Goal: Information Seeking & Learning: Check status

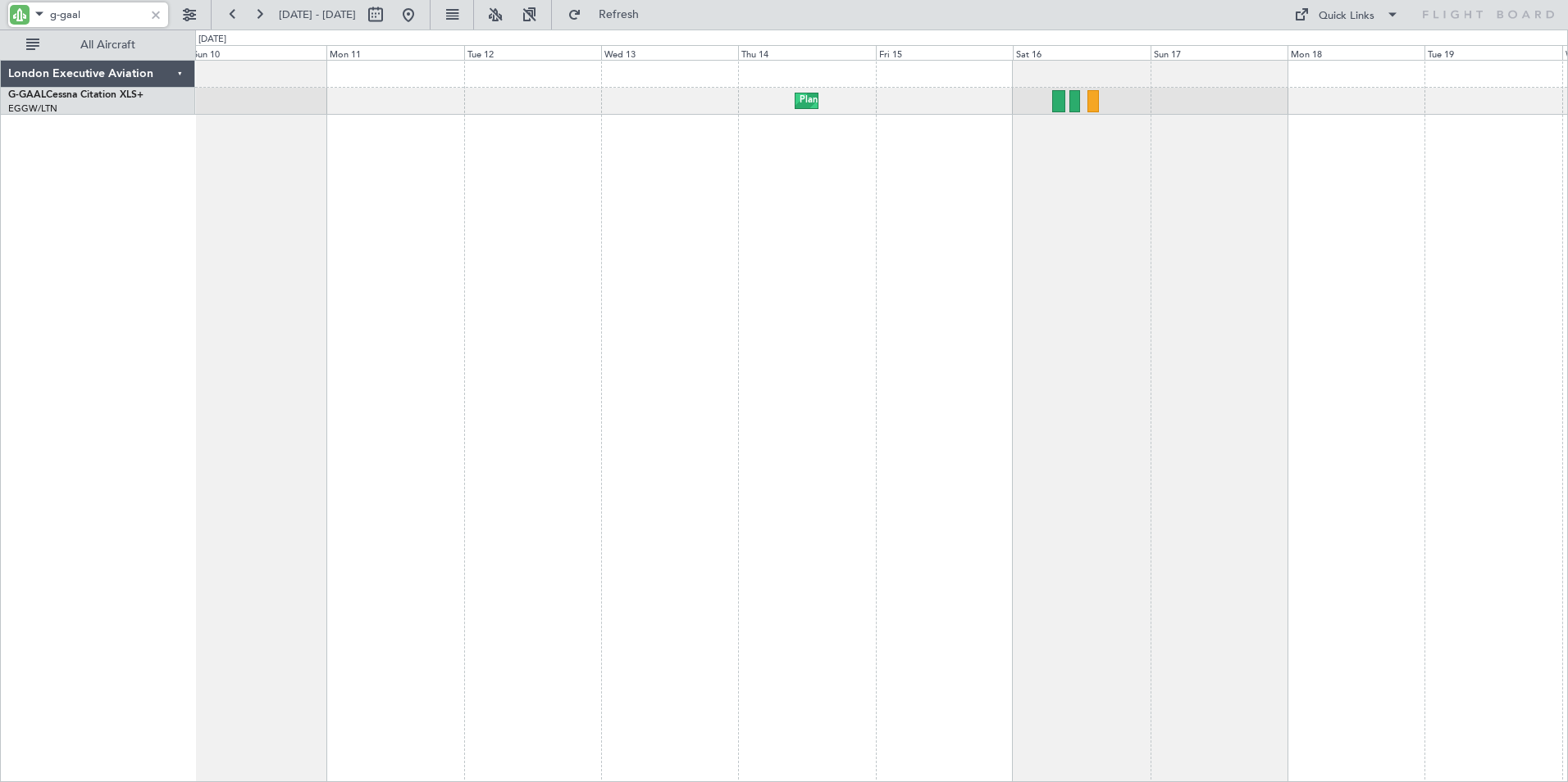
drag, startPoint x: 99, startPoint y: 11, endPoint x: -4, endPoint y: -1, distance: 103.7
click at [0, 0] on html "g-gaal [DATE] - [DATE] Refresh Quick Links All Aircraft Planned Maint No Crew L…" at bounding box center [784, 391] width 1568 height 782
type input "cs-jhh"
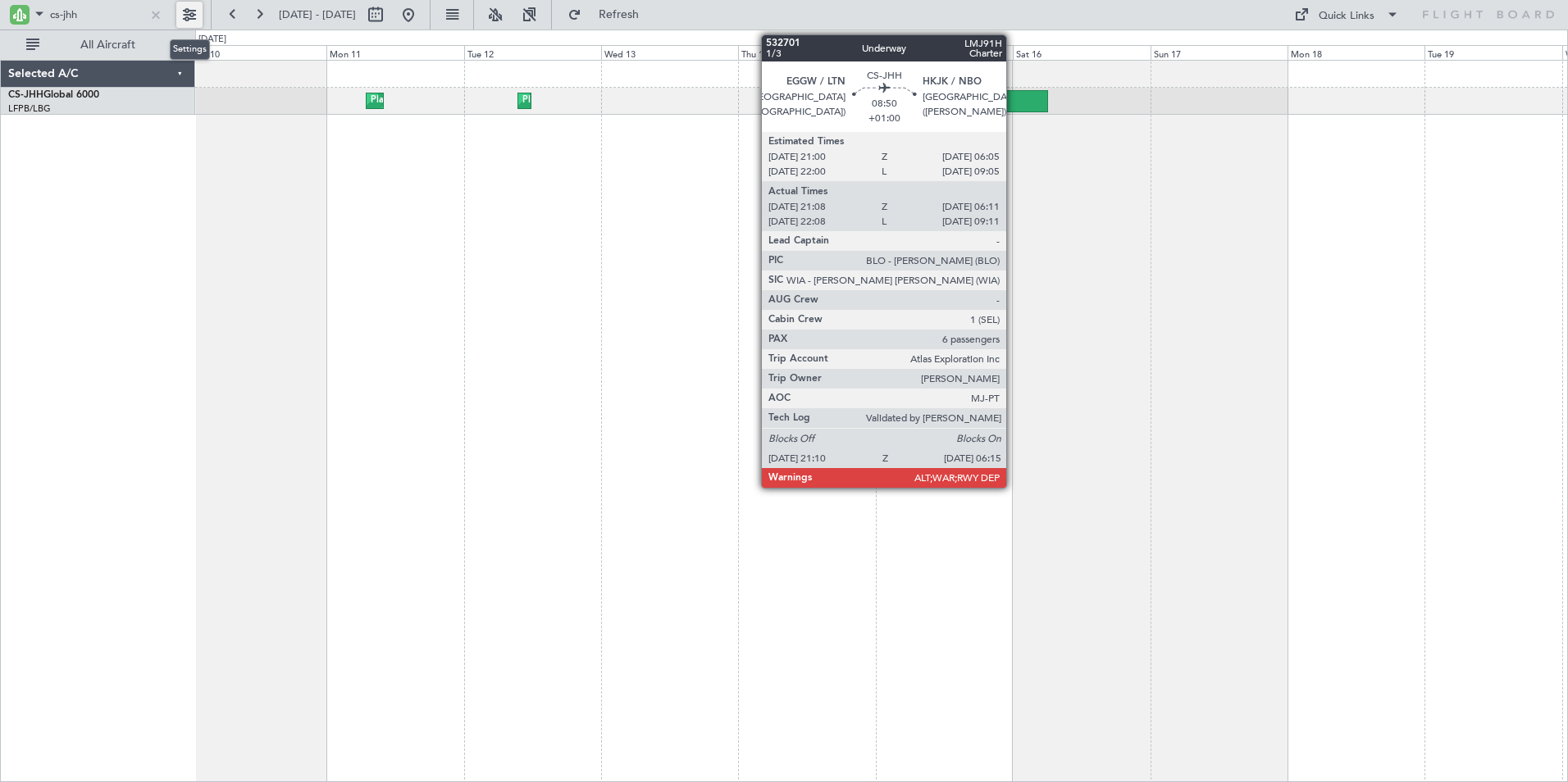
click at [1013, 105] on div at bounding box center [1021, 101] width 52 height 22
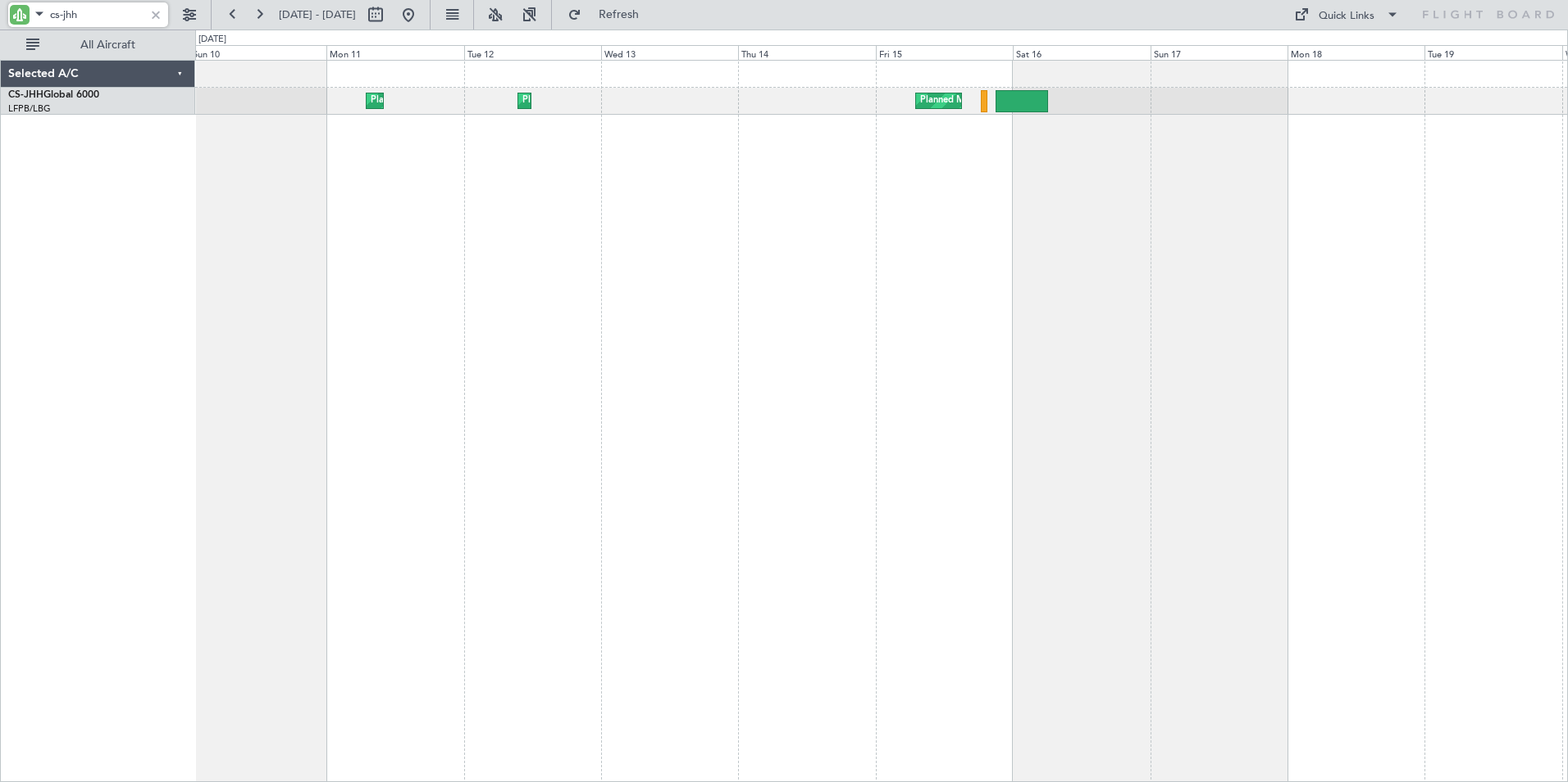
drag, startPoint x: 73, startPoint y: 10, endPoint x: -4, endPoint y: 0, distance: 77.6
click at [0, 0] on html "cs-jhh [DATE] - [DATE] Refresh Quick Links All Aircraft Planned Maint [GEOGRAPH…" at bounding box center [784, 391] width 1568 height 782
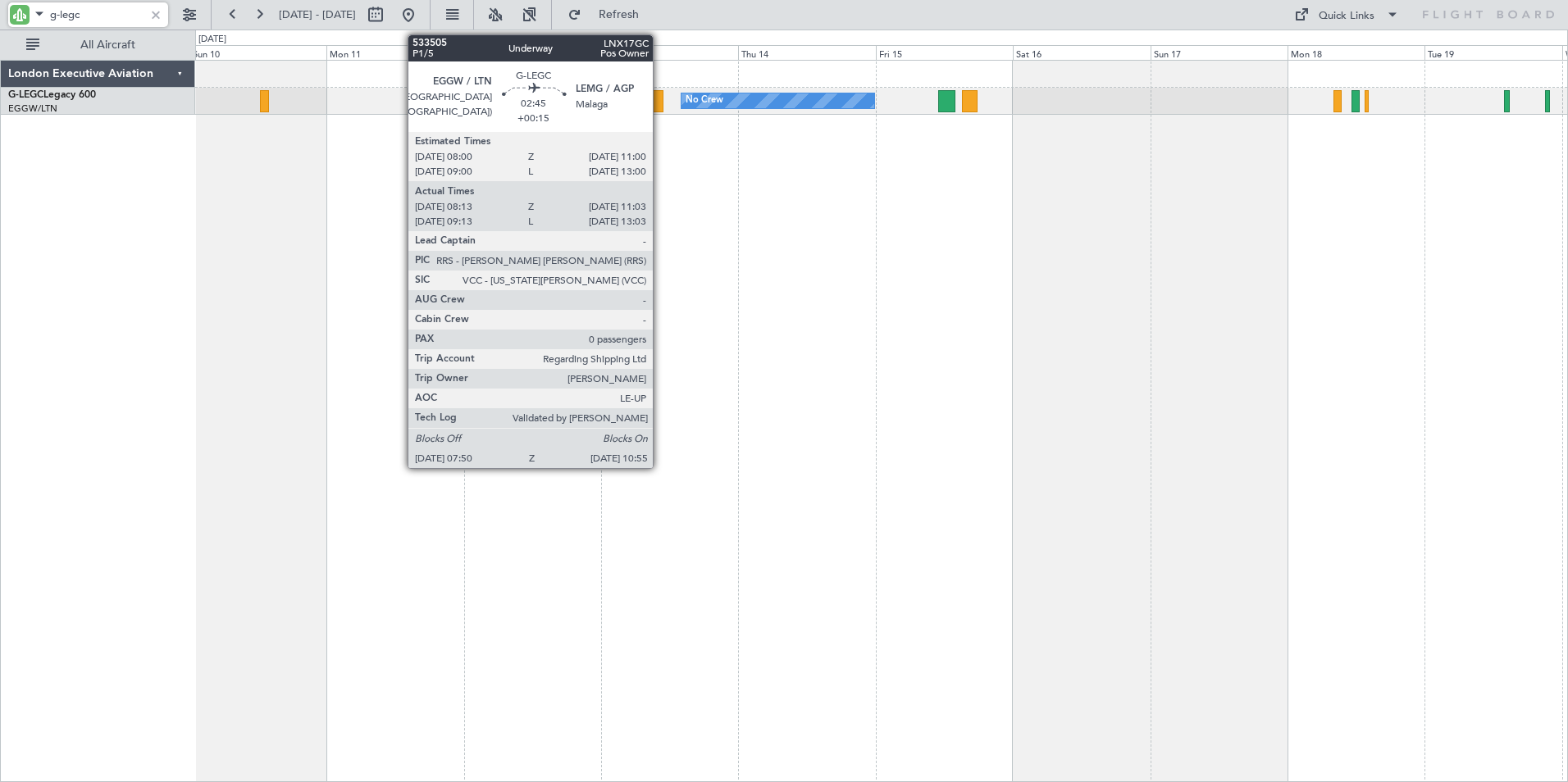
click at [660, 104] on div at bounding box center [655, 101] width 18 height 22
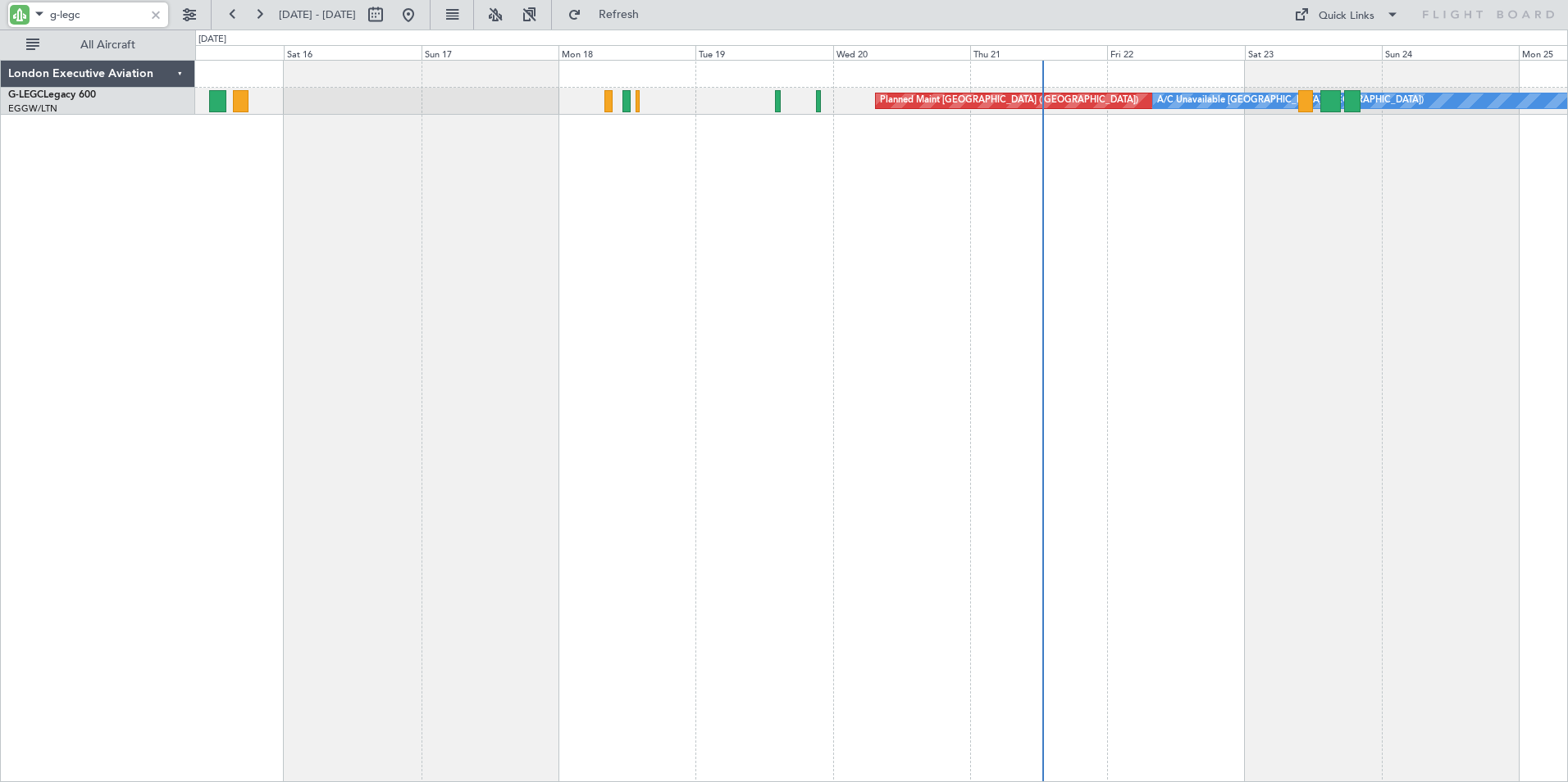
click at [587, 172] on div "Planned Maint [GEOGRAPHIC_DATA] ([GEOGRAPHIC_DATA]) A/C Unavailable [GEOGRAPHIC…" at bounding box center [881, 421] width 1372 height 722
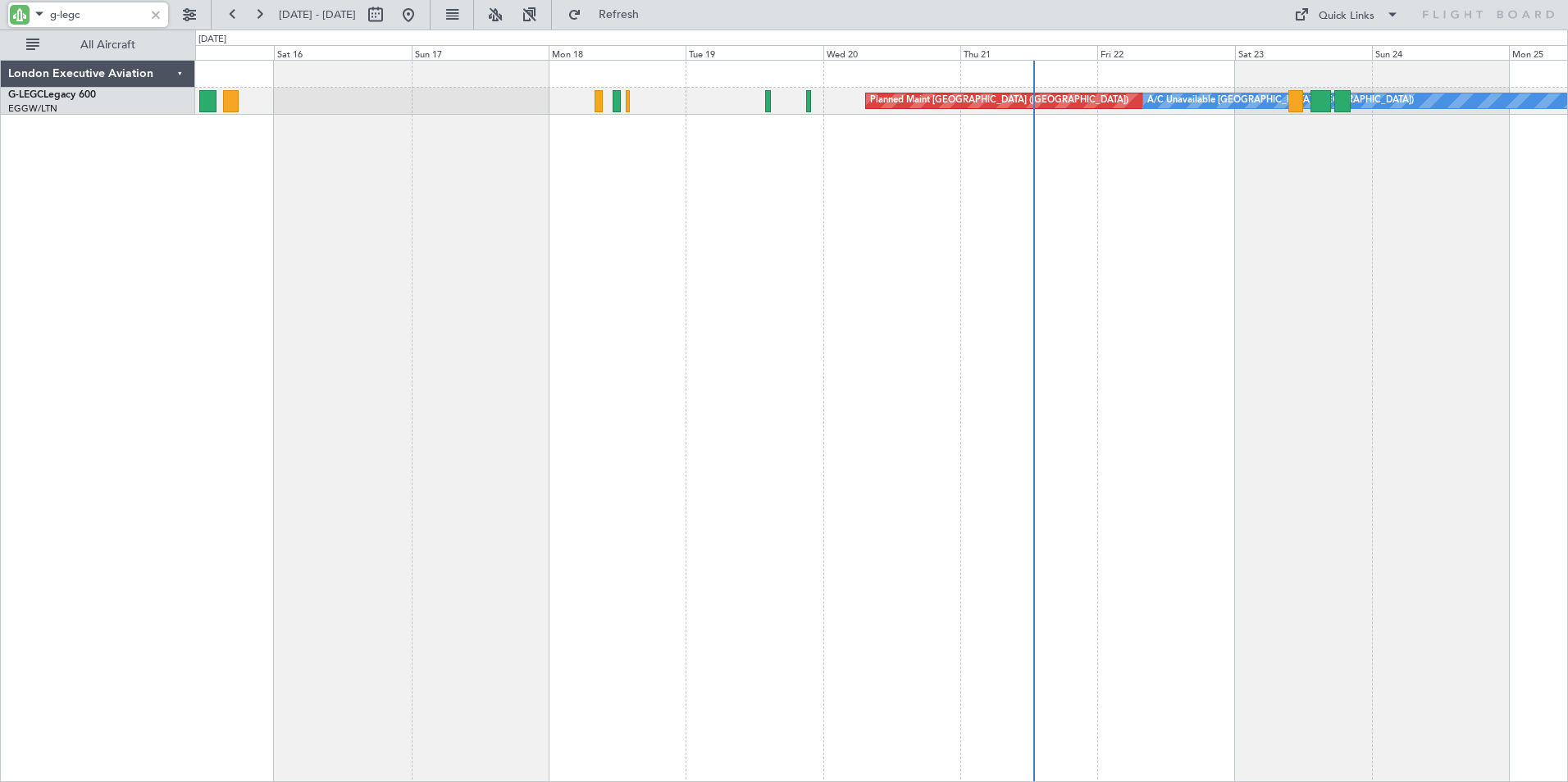
drag, startPoint x: 89, startPoint y: 8, endPoint x: -4, endPoint y: 10, distance: 93.0
click at [0, 10] on html "g-legc [DATE] - [DATE] Refresh Quick Links All Aircraft Planned Maint [GEOGRAPH…" at bounding box center [784, 391] width 1568 height 782
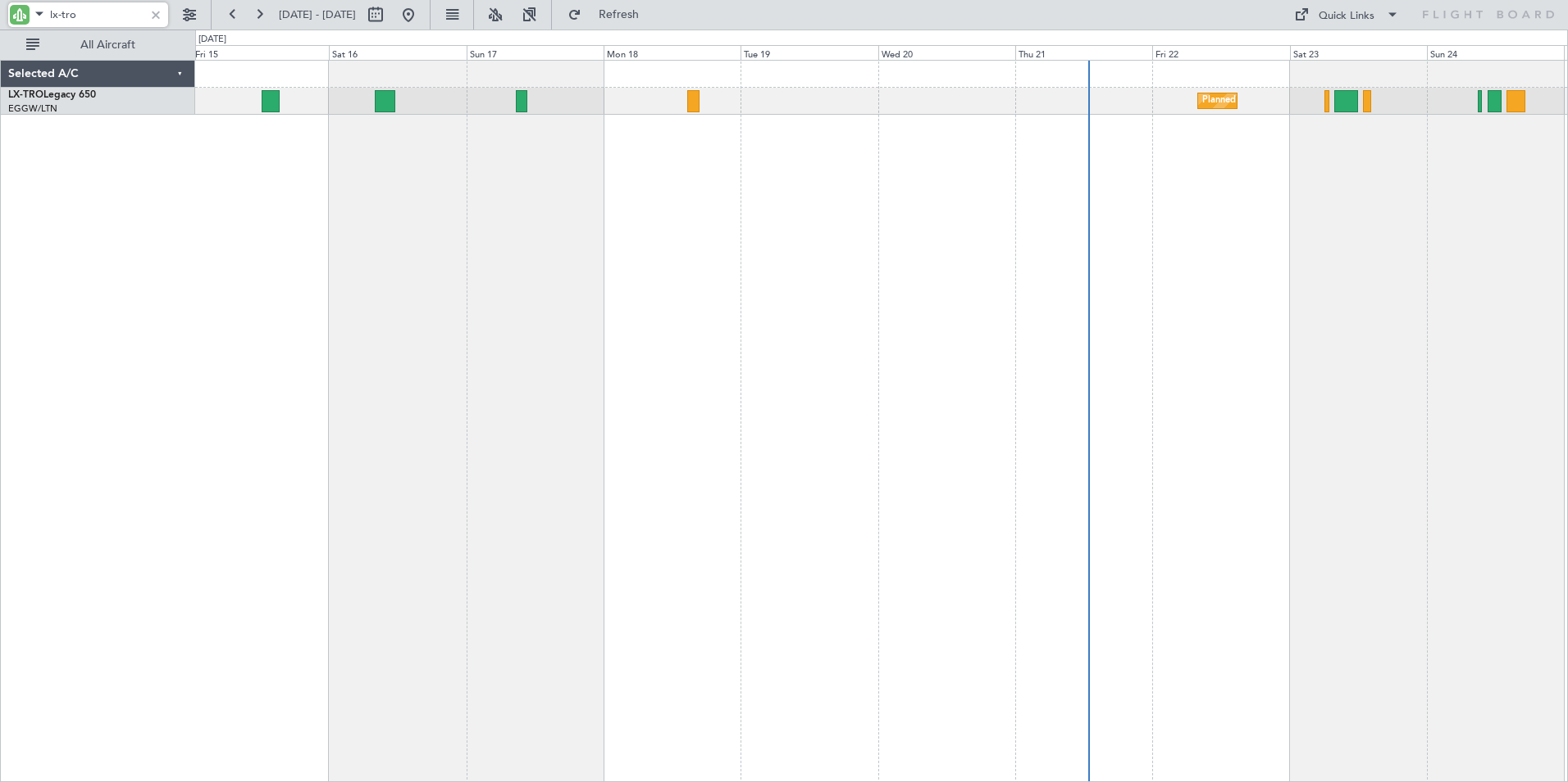
click at [575, 179] on div "Planned Maint [GEOGRAPHIC_DATA] ([GEOGRAPHIC_DATA]) Unplanned Maint [GEOGRAPHIC…" at bounding box center [881, 421] width 1372 height 722
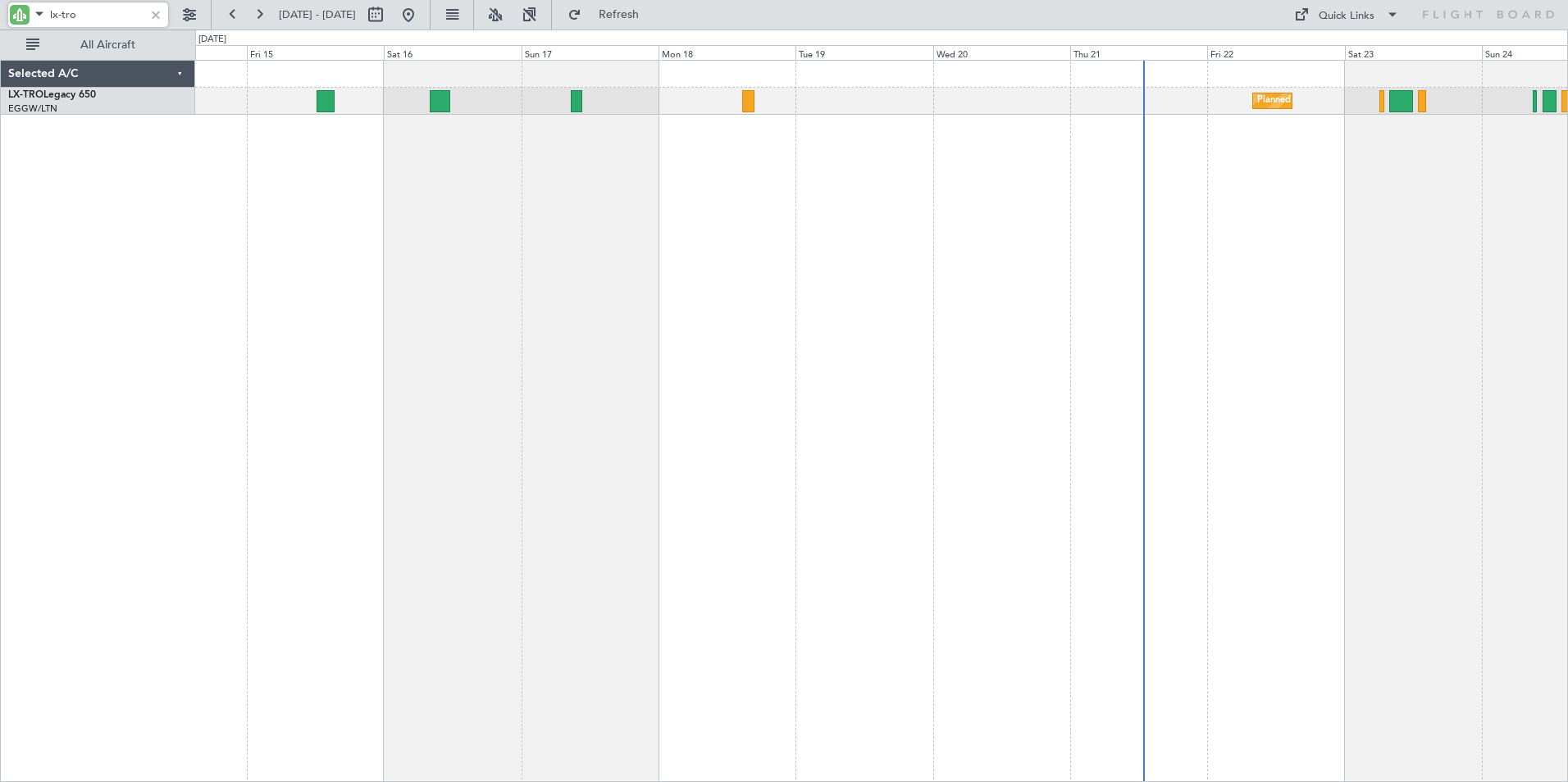
drag, startPoint x: 85, startPoint y: 13, endPoint x: 14, endPoint y: 14, distance: 71.0
click at [14, 14] on div "lx-tro" at bounding box center [88, 14] width 160 height 24
drag, startPoint x: 63, startPoint y: 13, endPoint x: 115, endPoint y: 17, distance: 52.2
click at [115, 17] on input "g-gaal" at bounding box center [97, 14] width 94 height 24
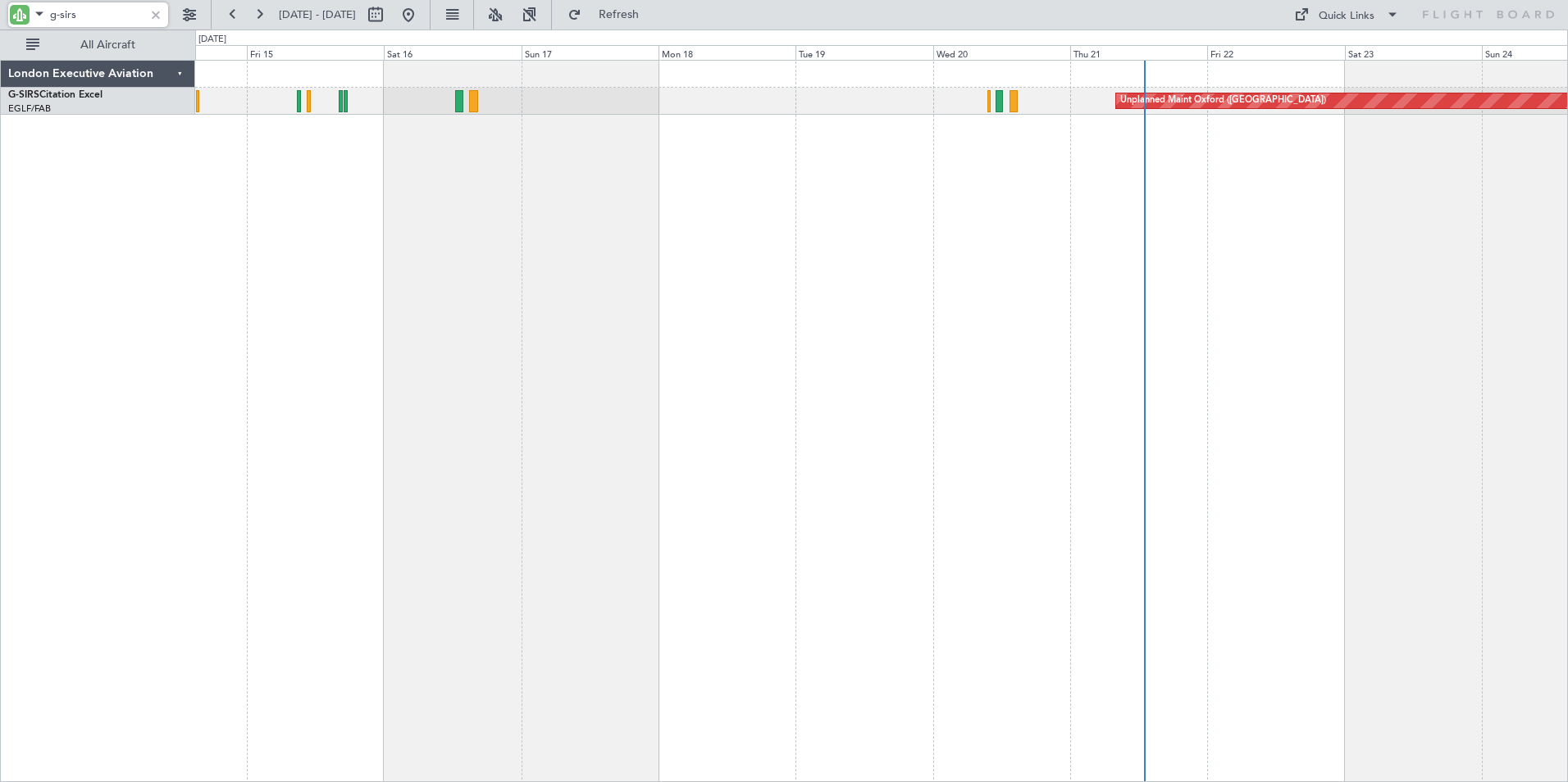
drag, startPoint x: 88, startPoint y: 17, endPoint x: 32, endPoint y: 14, distance: 56.1
click at [32, 14] on div "g-sirs" at bounding box center [88, 14] width 160 height 24
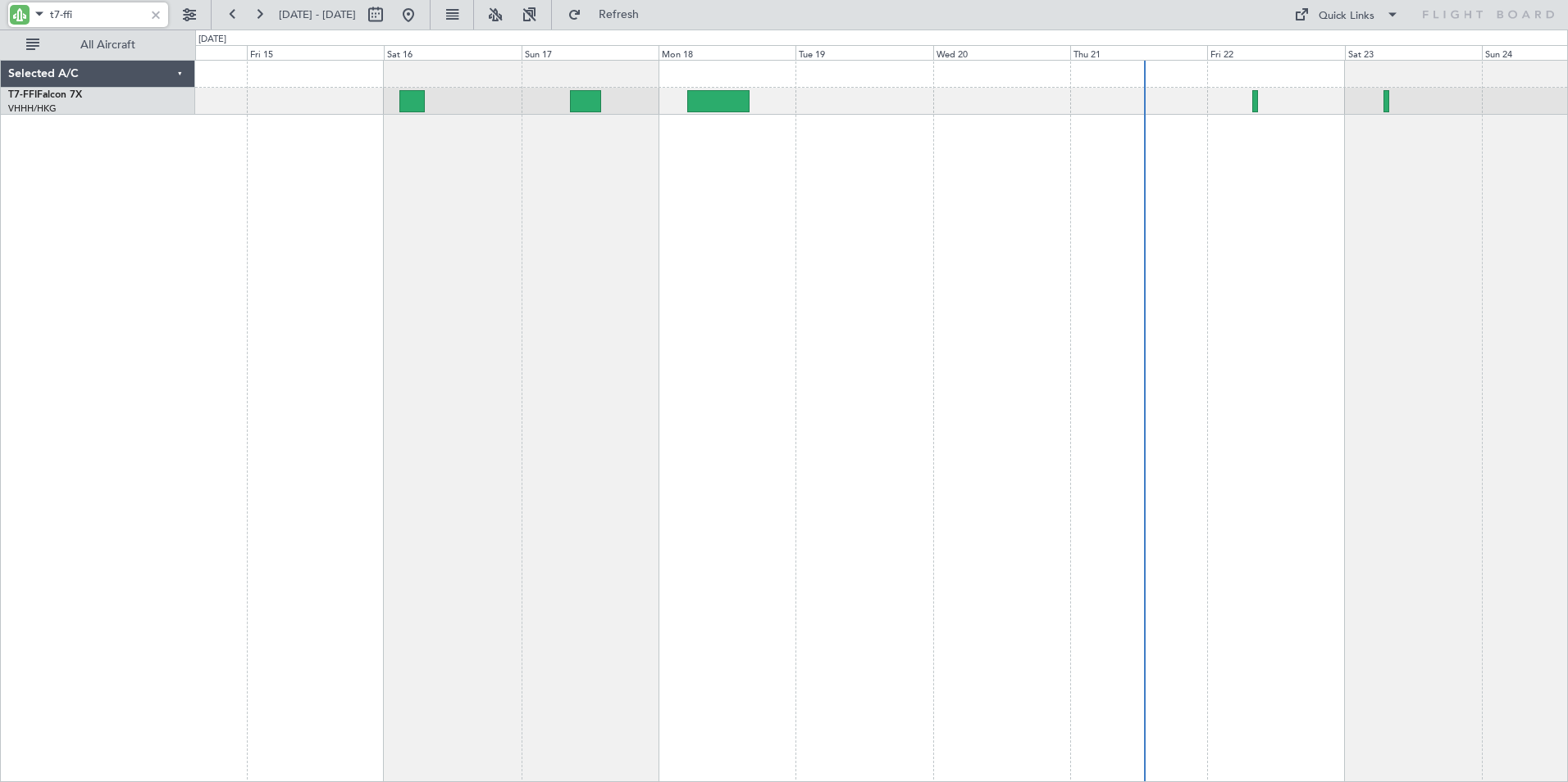
type input "t7-ffi"
click at [226, 13] on button at bounding box center [232, 14] width 26 height 26
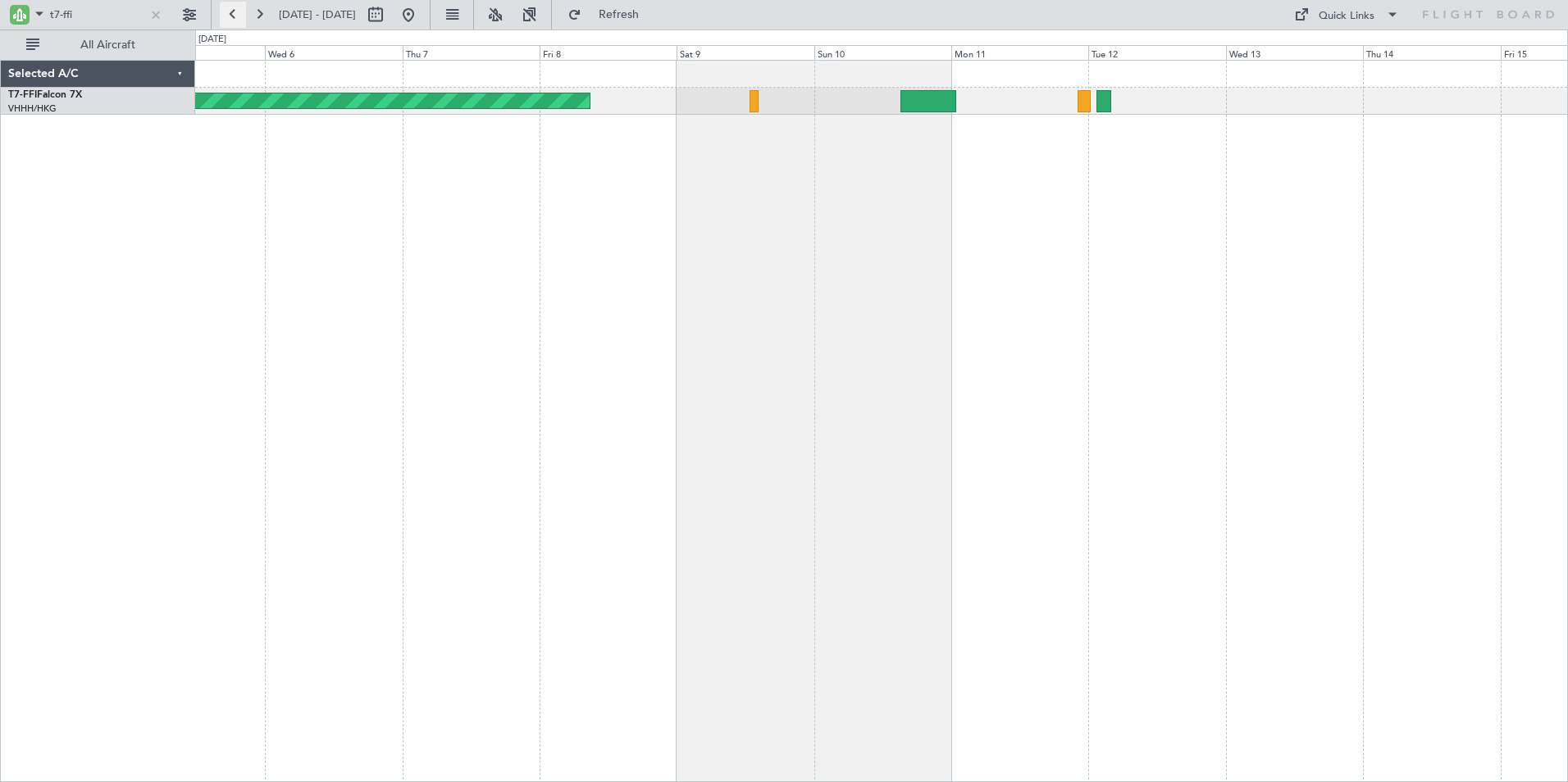
click at [226, 13] on button at bounding box center [232, 14] width 26 height 26
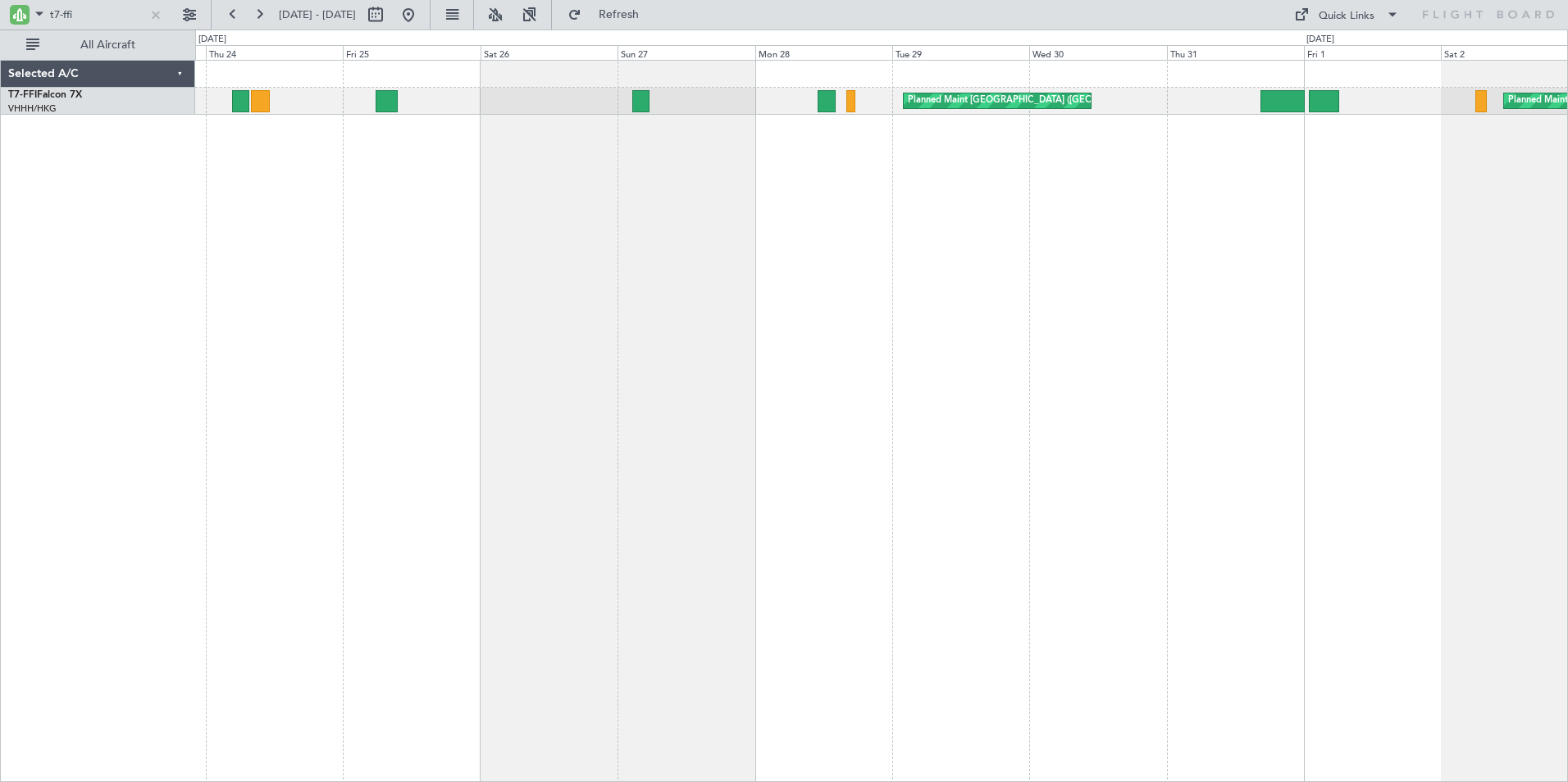
click at [902, 188] on div "Planned Maint Geneva (Cointrin) Planned Maint [GEOGRAPHIC_DATA] ([GEOGRAPHIC_DA…" at bounding box center [881, 421] width 1372 height 722
click at [207, 222] on div "Planned Maint Geneva (Cointrin) Planned Maint [GEOGRAPHIC_DATA] ([GEOGRAPHIC_DA…" at bounding box center [881, 421] width 1372 height 722
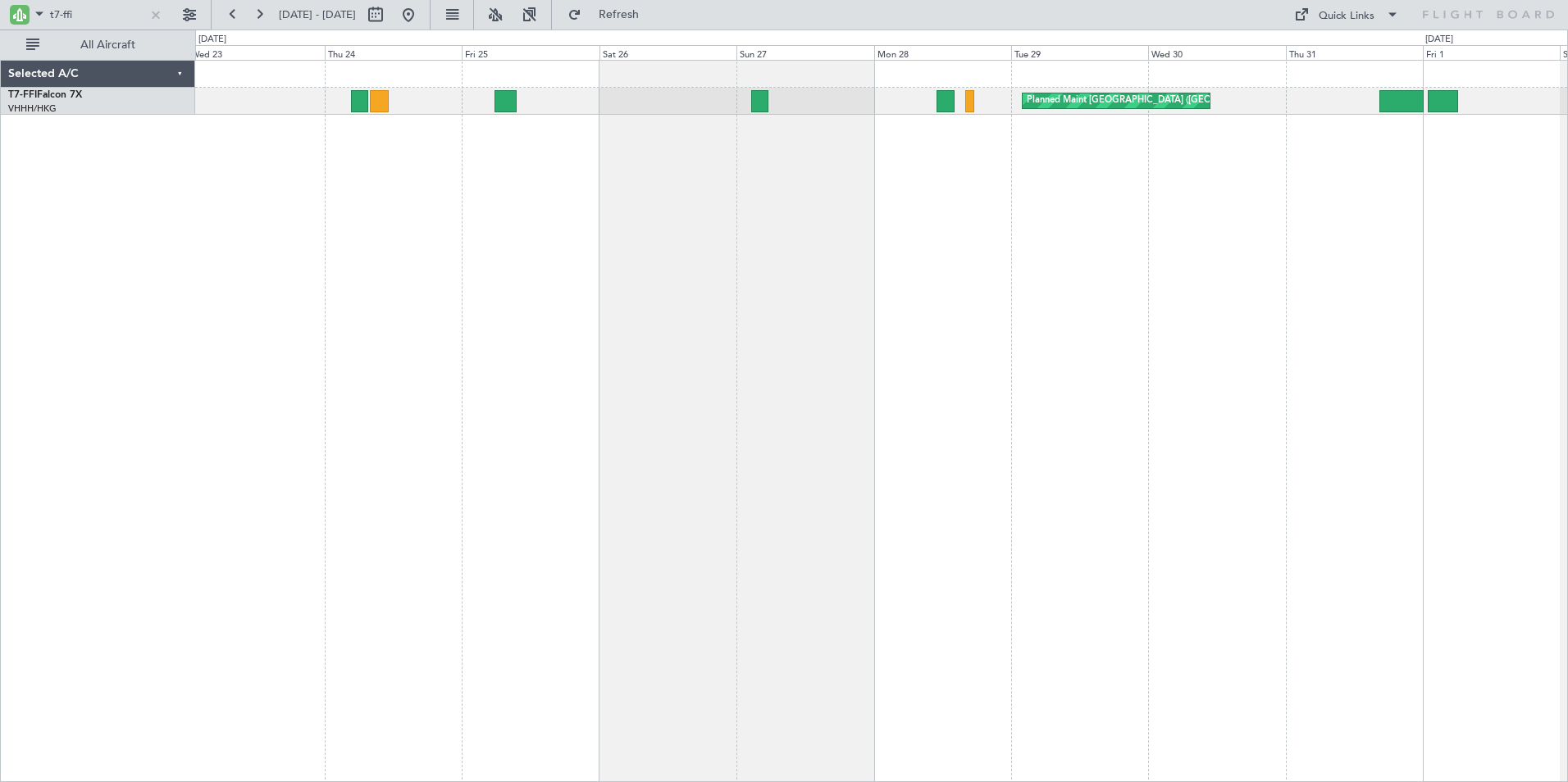
click at [686, 221] on div "Planned Maint [GEOGRAPHIC_DATA] ([GEOGRAPHIC_DATA] Intl) Planned Maint Geneva (…" at bounding box center [881, 421] width 1372 height 722
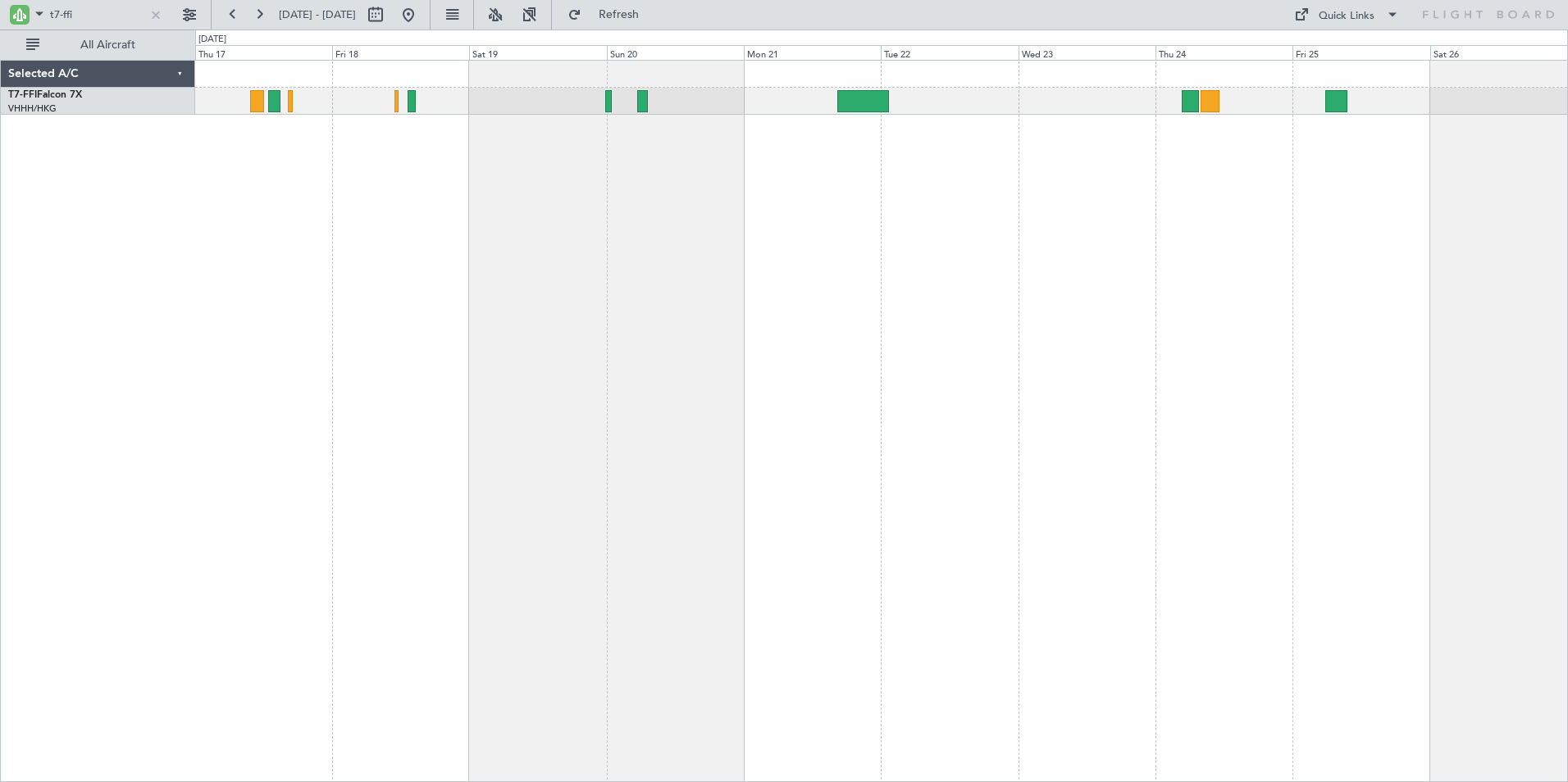
click at [1155, 188] on div "Planned Maint [GEOGRAPHIC_DATA] ([GEOGRAPHIC_DATA] Intl)" at bounding box center [881, 421] width 1372 height 722
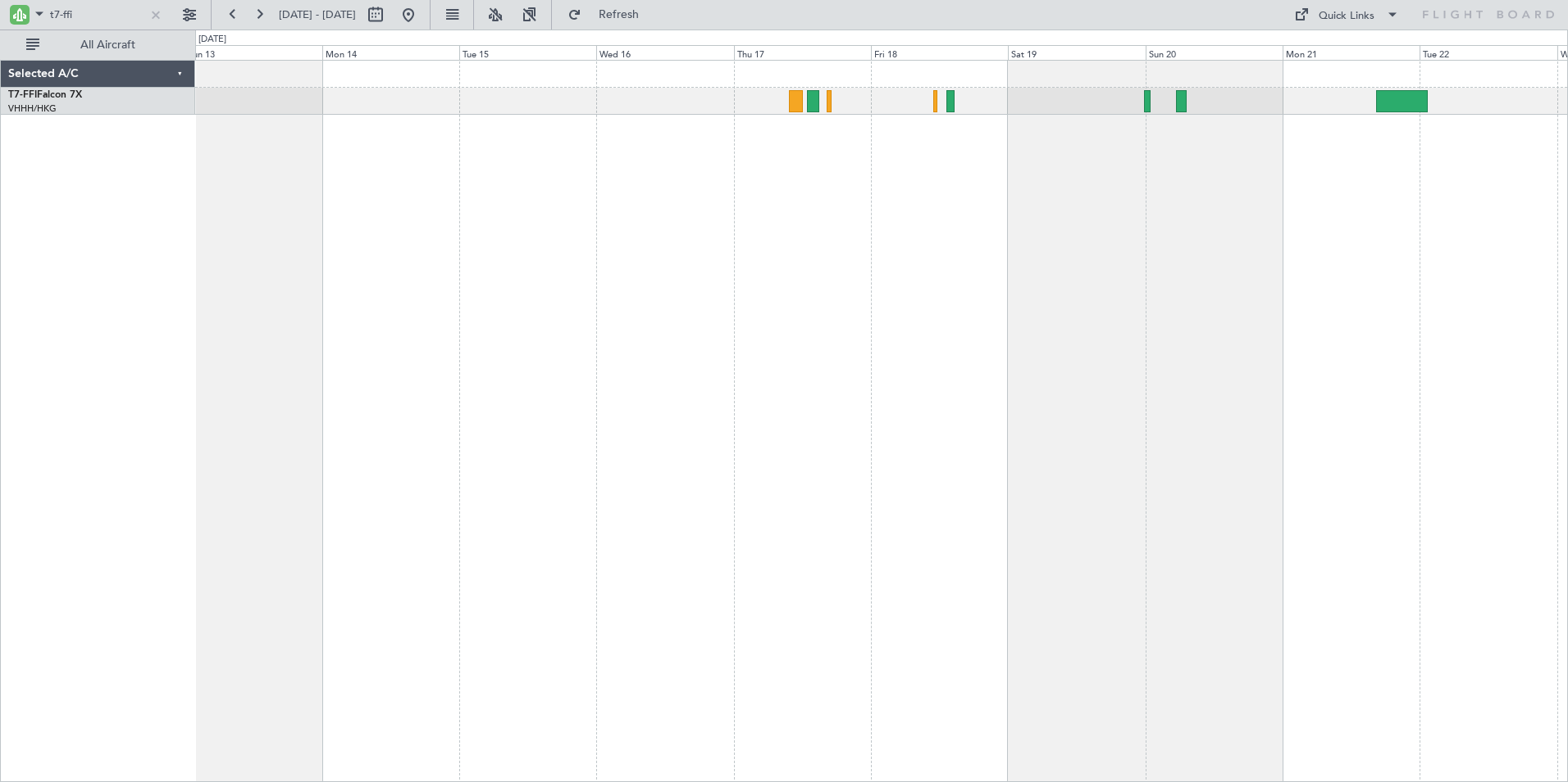
click at [1156, 148] on div "[PERSON_NAME] [GEOGRAPHIC_DATA] ([GEOGRAPHIC_DATA] Capital) Planned Maint Tianj…" at bounding box center [881, 421] width 1372 height 722
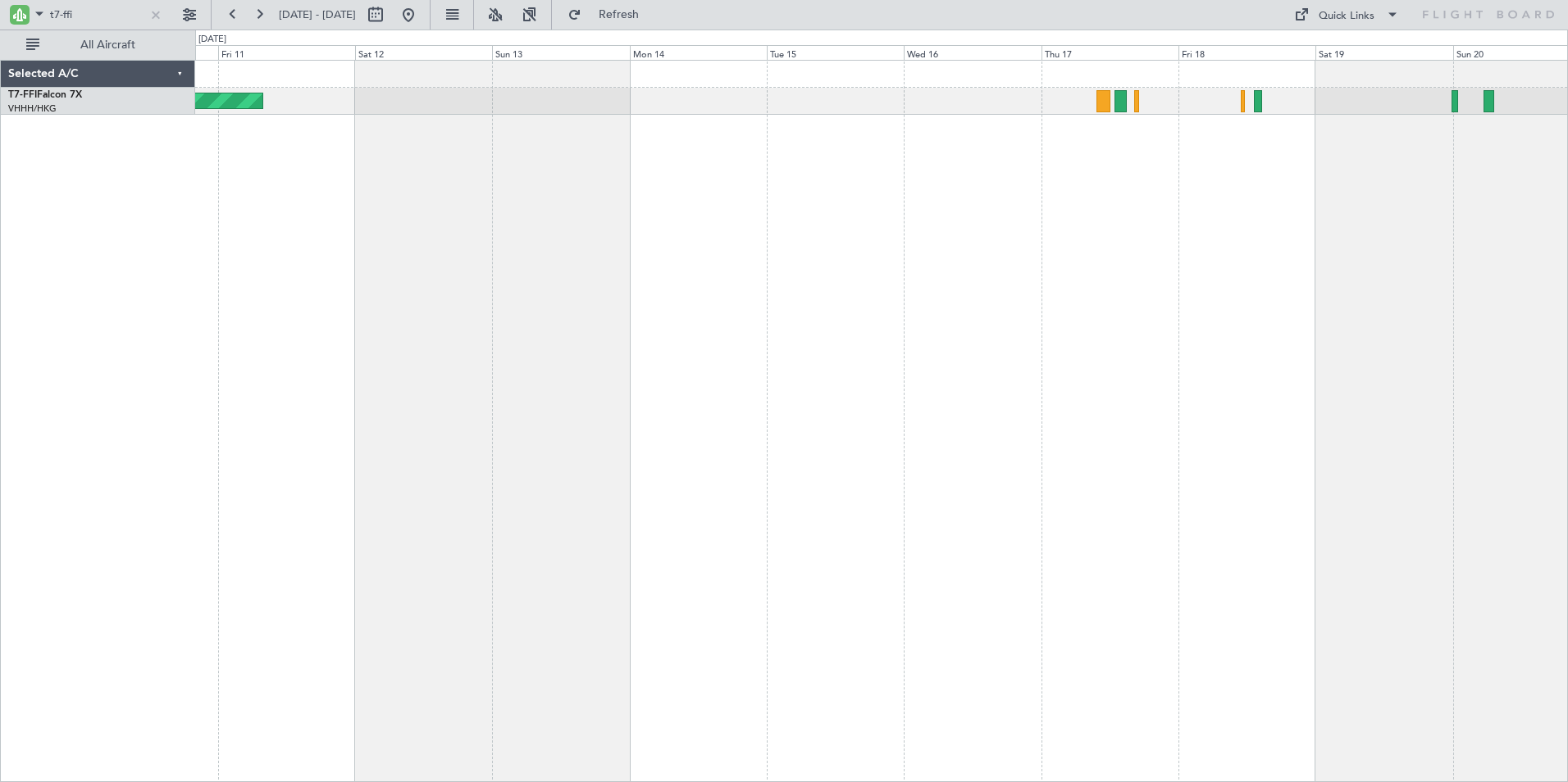
click at [732, 164] on div "Planned Maint Tianjin ([GEOGRAPHIC_DATA]) [PERSON_NAME] [GEOGRAPHIC_DATA] ([GEO…" at bounding box center [881, 421] width 1372 height 722
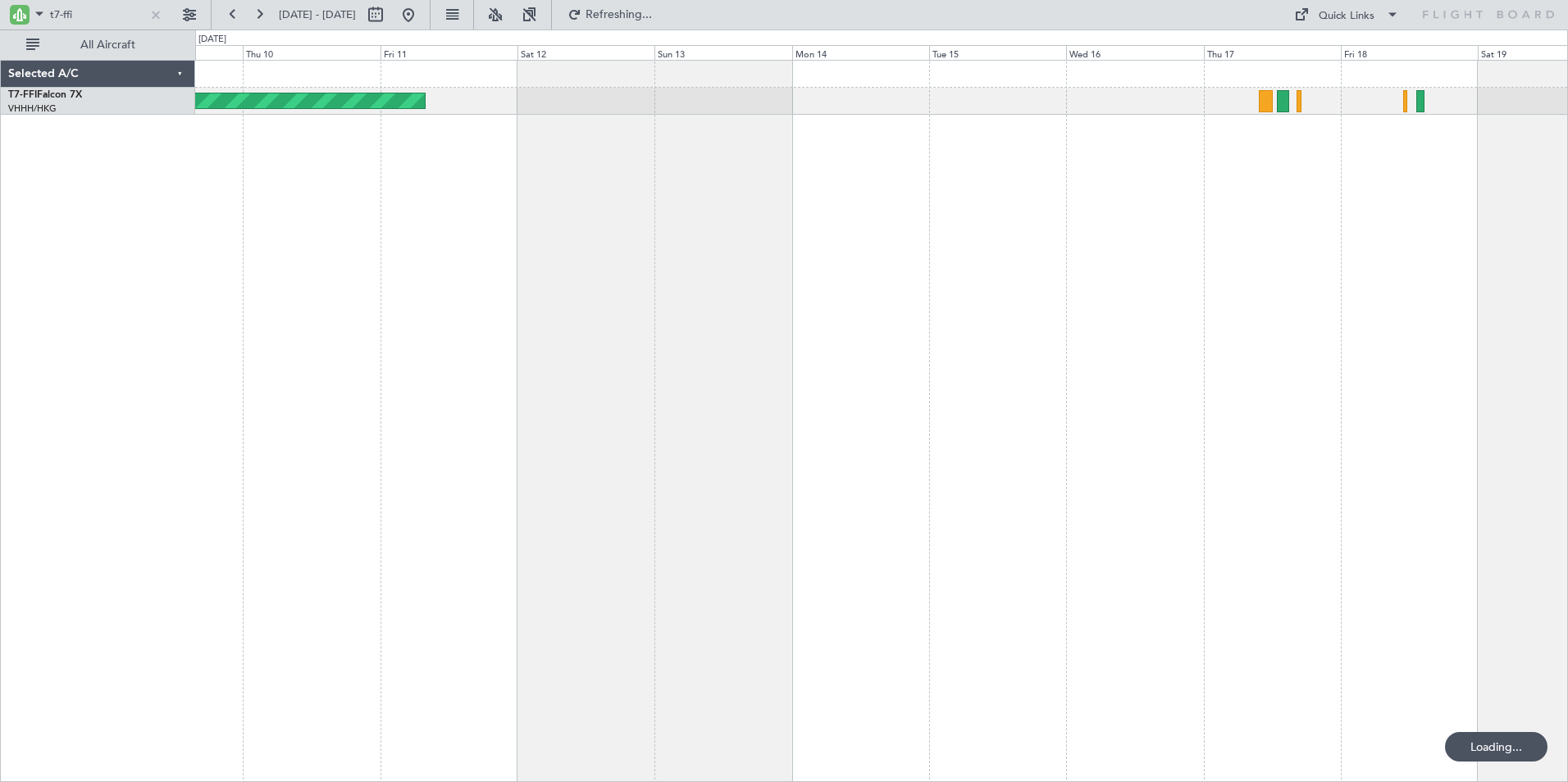
click at [589, 200] on div "Planned Maint Tianjin ([GEOGRAPHIC_DATA]) [PERSON_NAME] [GEOGRAPHIC_DATA] ([GEO…" at bounding box center [881, 421] width 1372 height 722
click at [254, 282] on div "Planned Maint Tianjin ([GEOGRAPHIC_DATA]) [PERSON_NAME] [GEOGRAPHIC_DATA] ([GEO…" at bounding box center [881, 421] width 1372 height 722
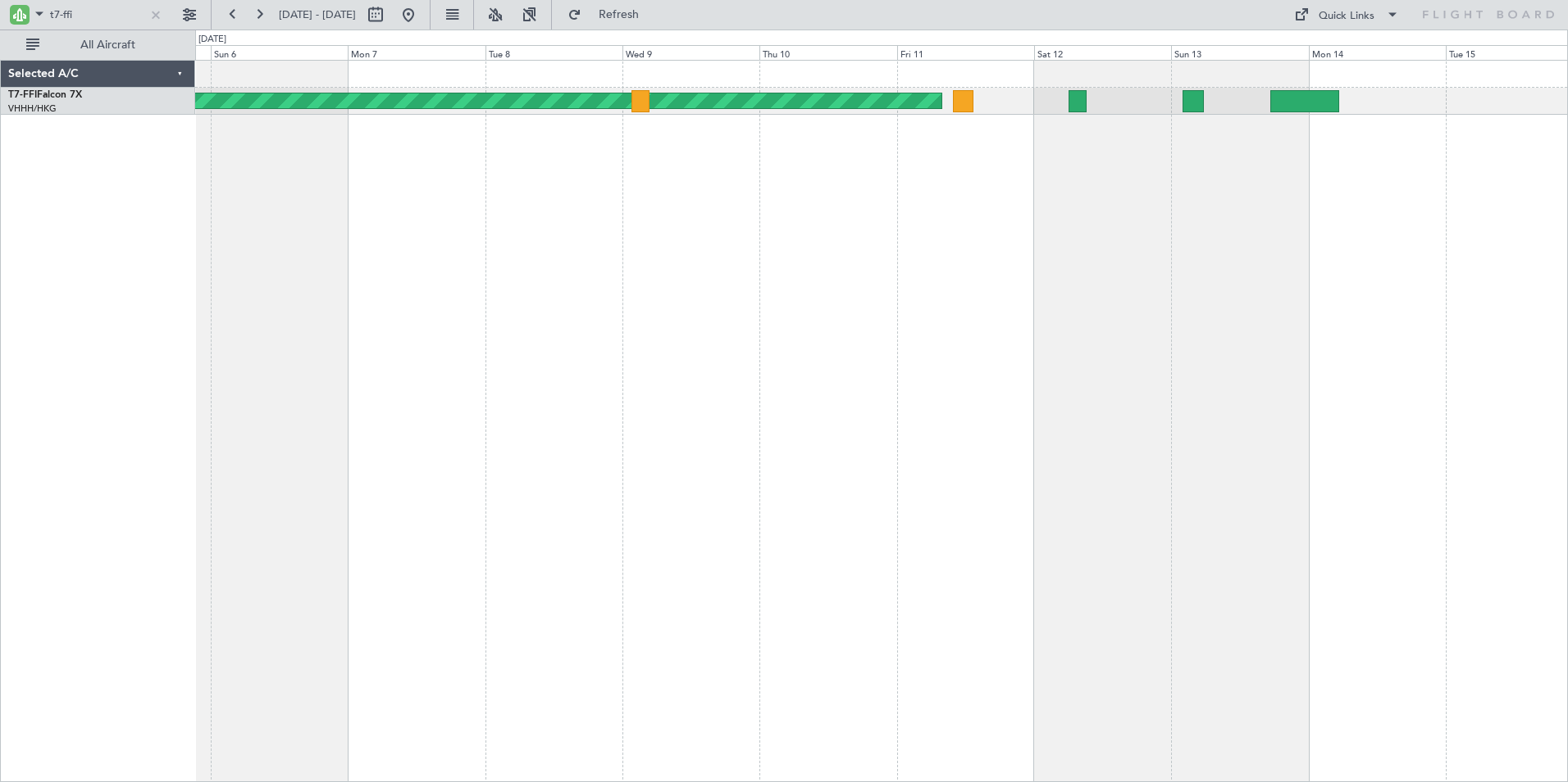
click at [963, 175] on div "Planned Maint Tianjin ([GEOGRAPHIC_DATA]) [PERSON_NAME] [GEOGRAPHIC_DATA] ([GEO…" at bounding box center [881, 421] width 1372 height 722
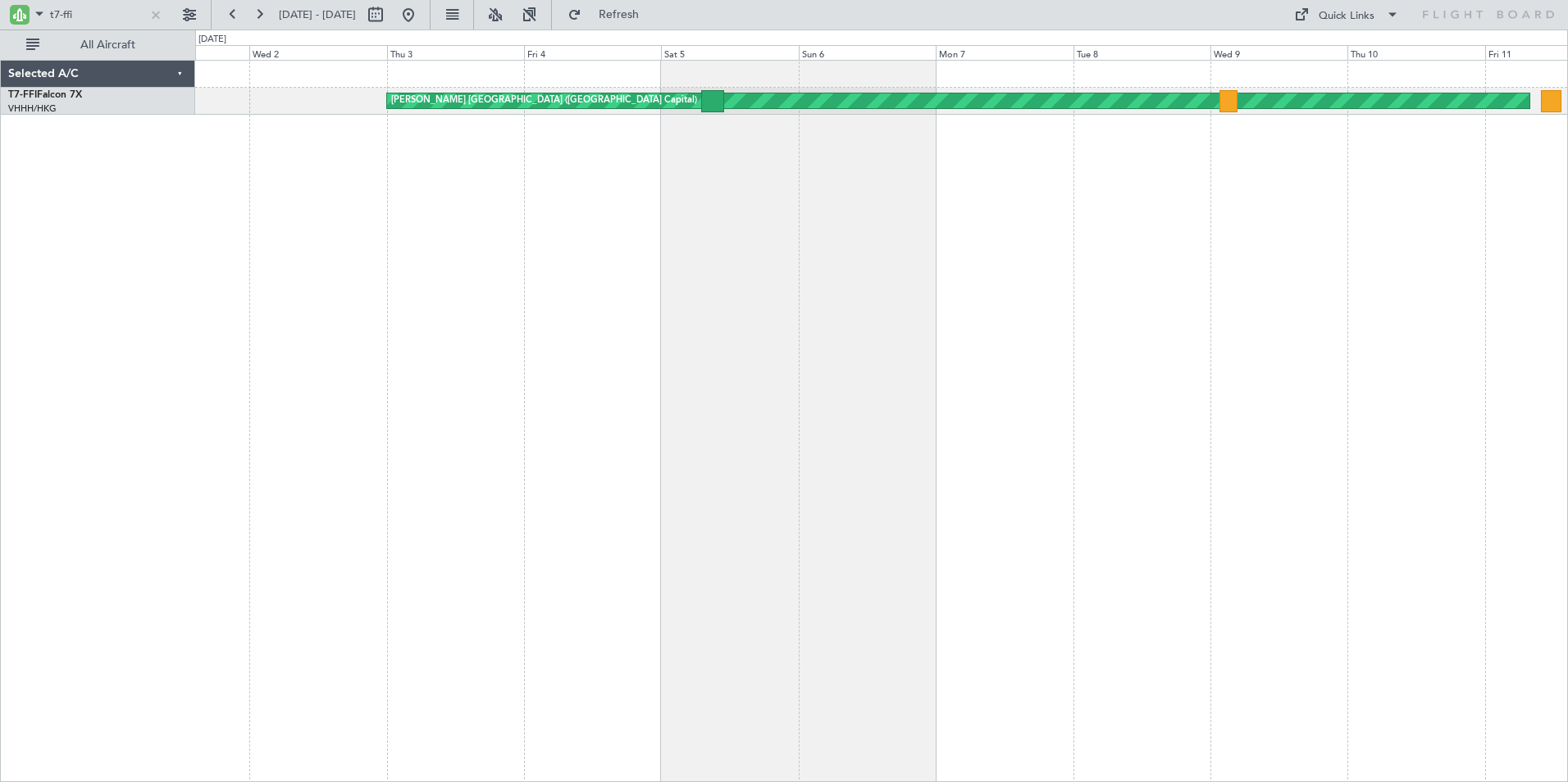
click at [1046, 197] on div "Planned Maint Tianjin ([GEOGRAPHIC_DATA]) [PERSON_NAME] [GEOGRAPHIC_DATA] ([GEO…" at bounding box center [881, 421] width 1372 height 722
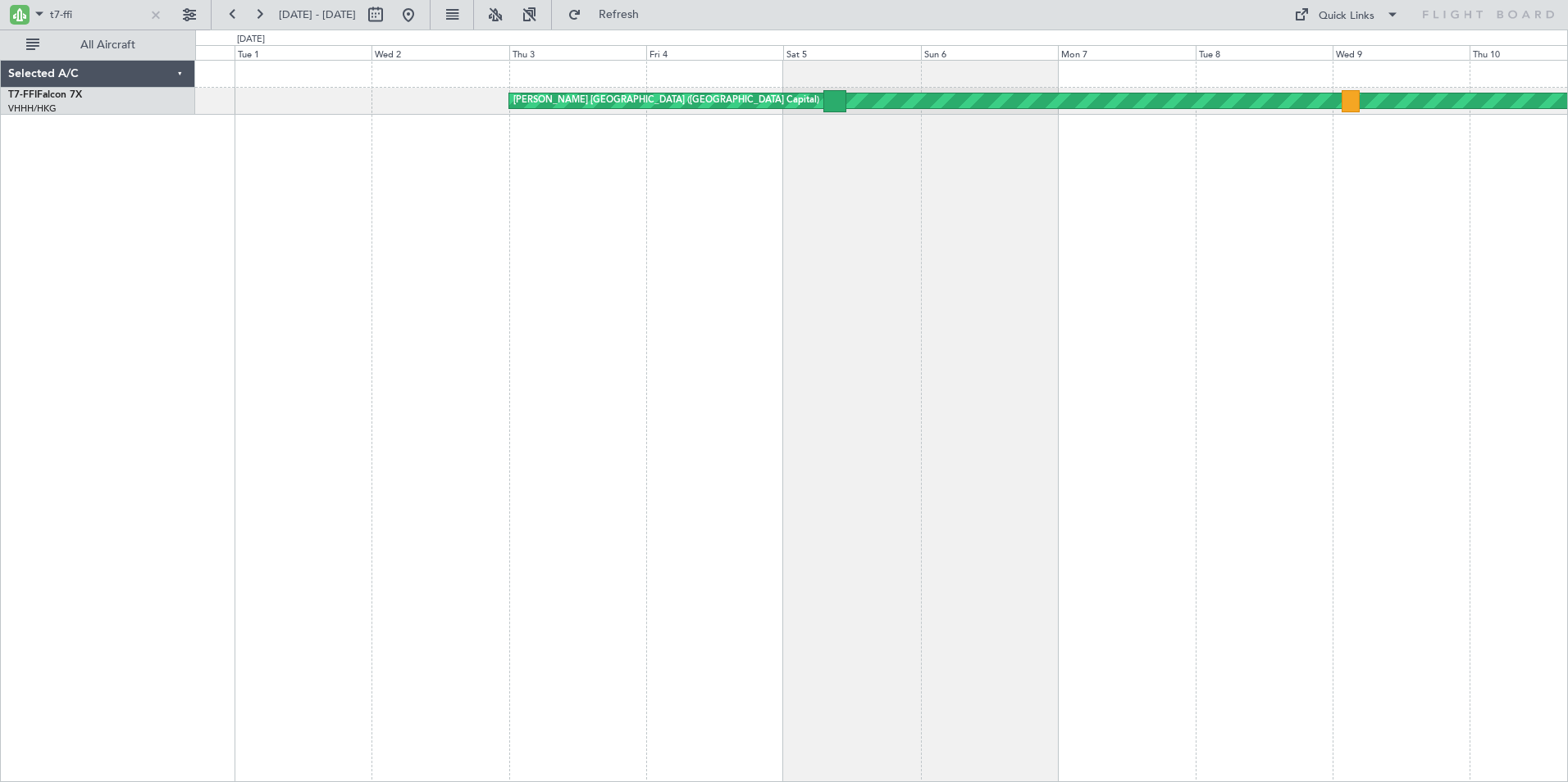
click at [637, 153] on div "Planned Maint Tianjin ([GEOGRAPHIC_DATA]) [PERSON_NAME] [GEOGRAPHIC_DATA] ([GEO…" at bounding box center [881, 421] width 1372 height 722
click at [213, 200] on div "[PERSON_NAME] [GEOGRAPHIC_DATA] ([GEOGRAPHIC_DATA] Capital) Planned Maint Tianj…" at bounding box center [881, 421] width 1372 height 722
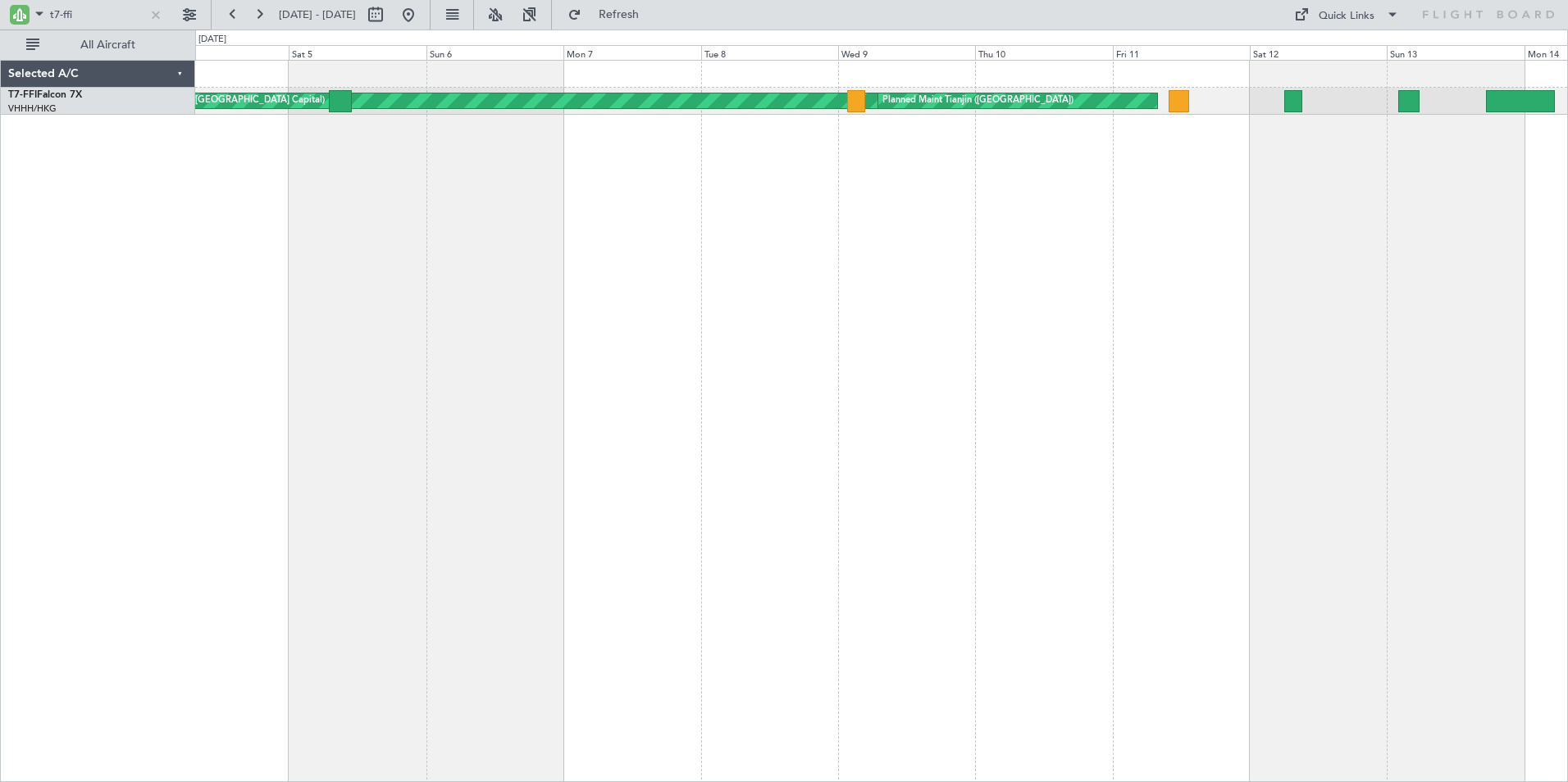
click at [720, 222] on div "[PERSON_NAME] [GEOGRAPHIC_DATA] ([GEOGRAPHIC_DATA] Capital) Planned Maint Tianj…" at bounding box center [881, 421] width 1372 height 722
